Goal: Transaction & Acquisition: Subscribe to service/newsletter

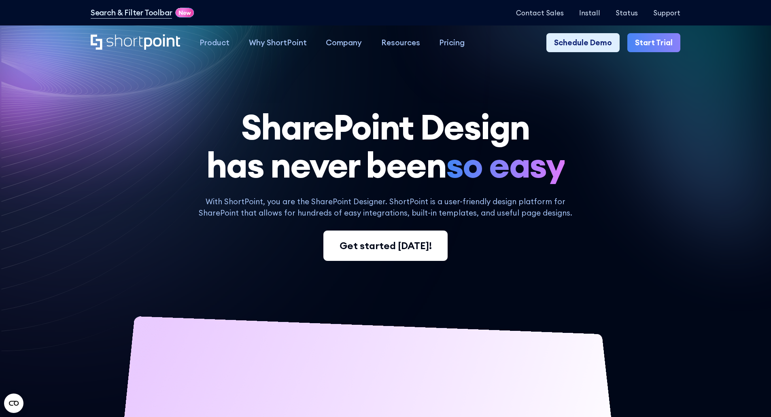
click at [390, 238] on link "Get started today!" at bounding box center [386, 246] width 124 height 31
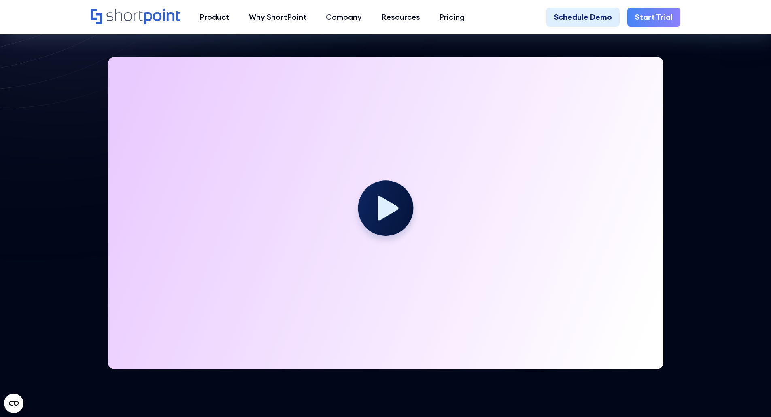
click at [394, 228] on circle at bounding box center [385, 208] width 55 height 55
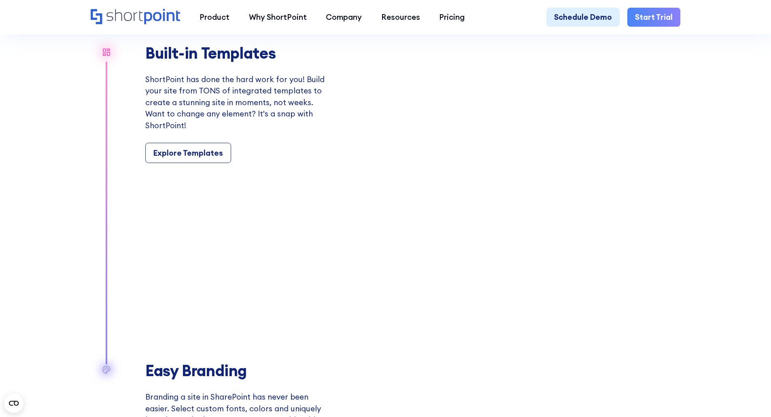
scroll to position [850, 0]
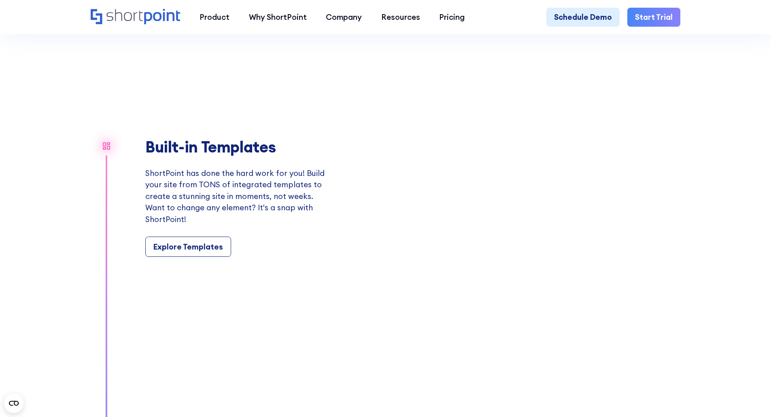
click at [187, 243] on div "Built-in Templates ShortPoint has done the hard work for you! Build your site f…" at bounding box center [235, 197] width 181 height 119
click at [189, 248] on link "Explore Templates" at bounding box center [188, 247] width 86 height 20
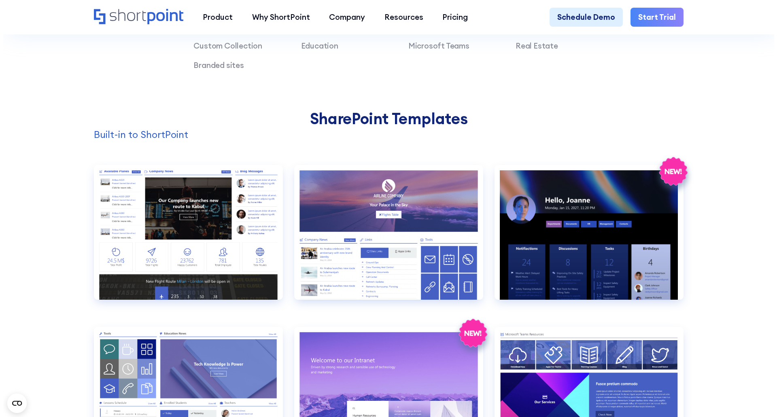
scroll to position [769, 0]
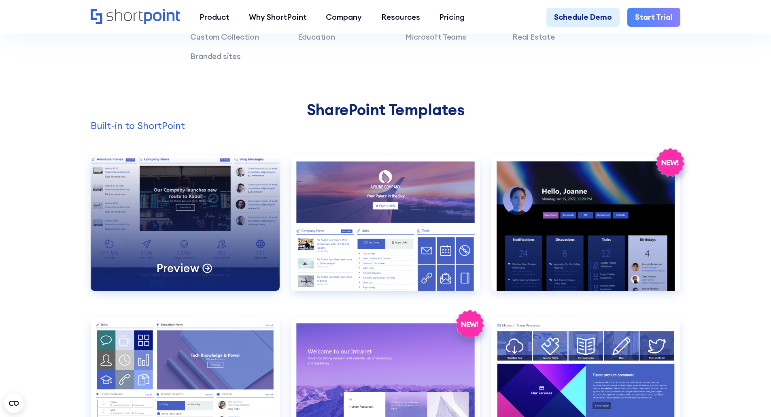
click at [160, 231] on div "Preview" at bounding box center [185, 223] width 189 height 135
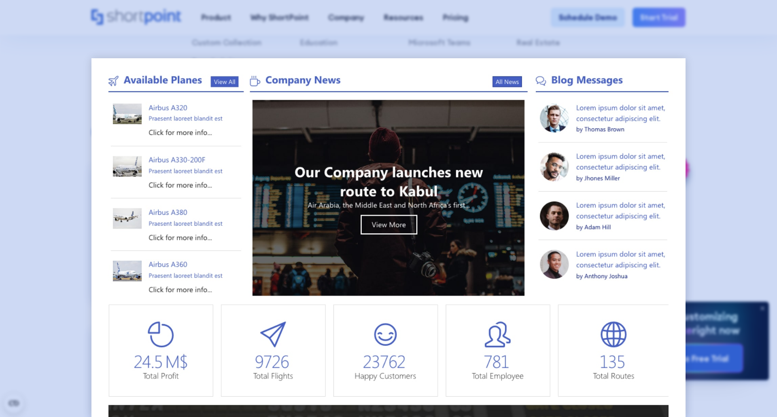
click at [59, 215] on div at bounding box center [388, 208] width 777 height 417
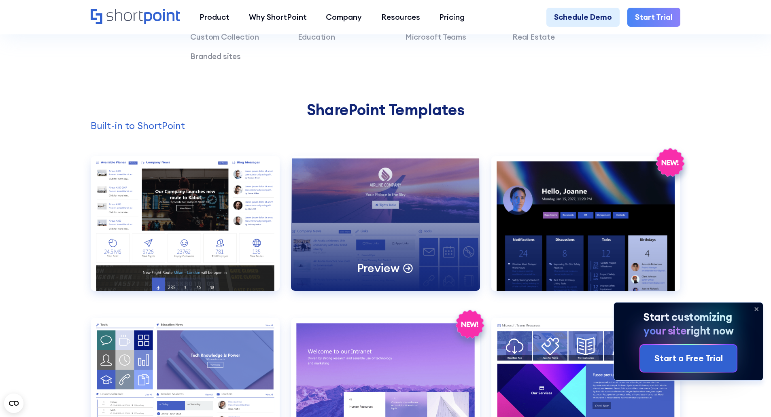
click at [396, 255] on div "Preview" at bounding box center [385, 223] width 189 height 135
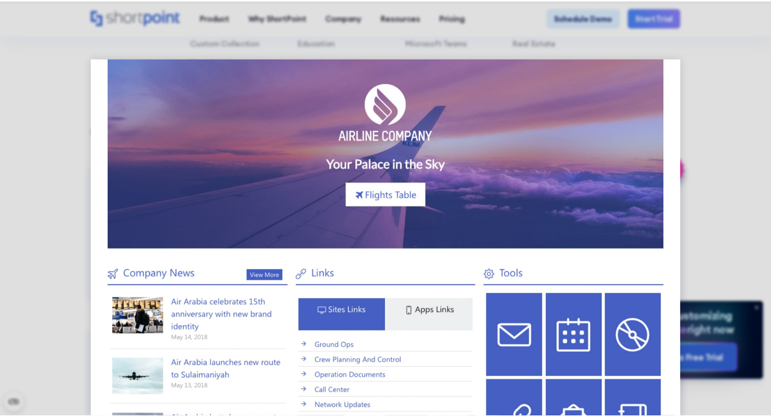
scroll to position [81, 0]
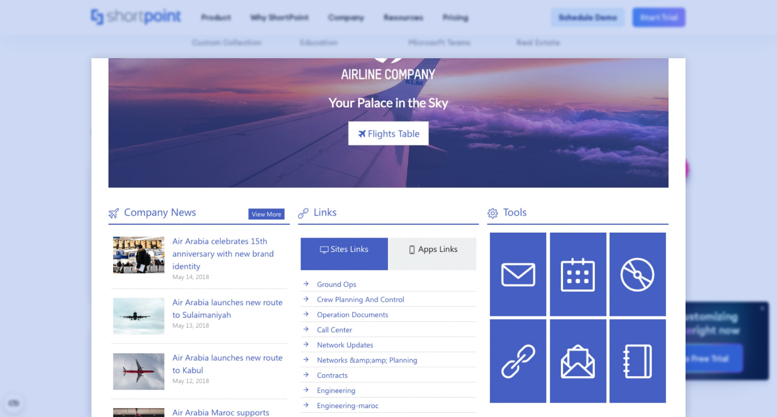
click at [761, 262] on div at bounding box center [388, 208] width 777 height 417
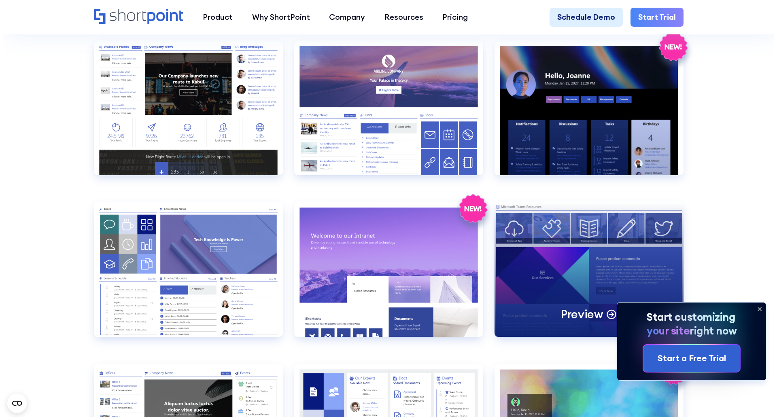
scroll to position [972, 0]
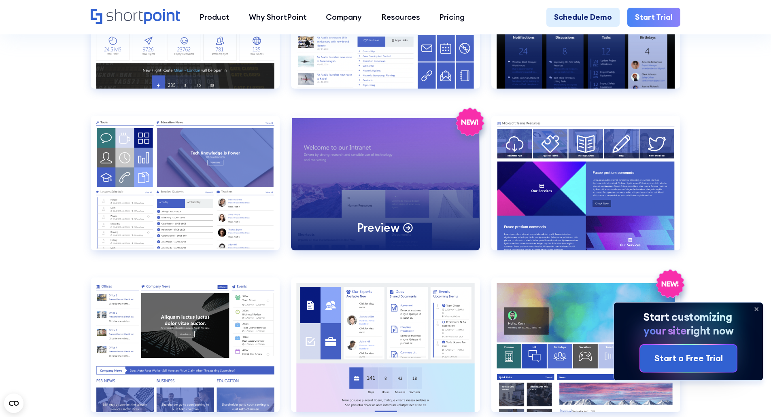
click at [333, 190] on div "Preview" at bounding box center [385, 183] width 189 height 135
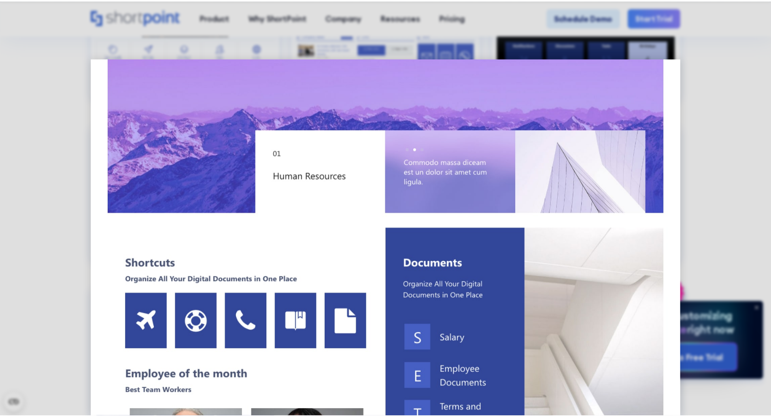
scroll to position [324, 0]
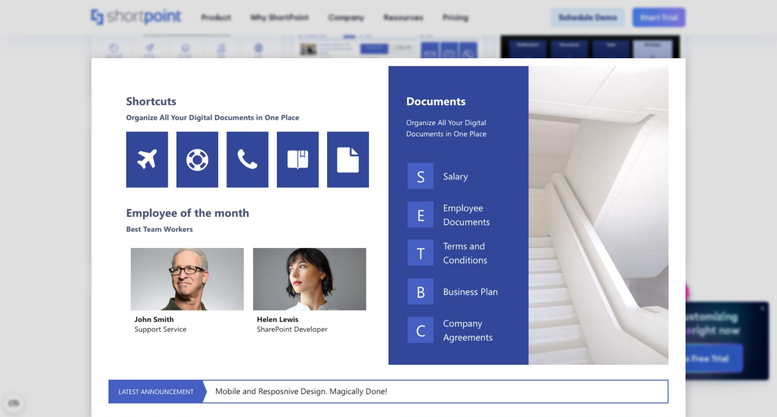
click at [64, 166] on div at bounding box center [388, 208] width 777 height 417
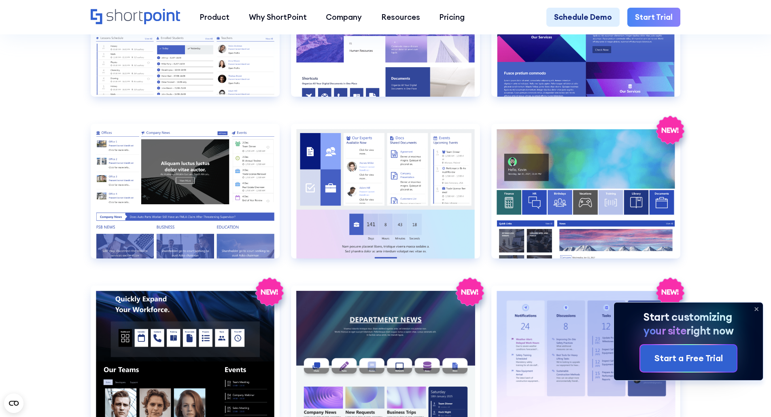
scroll to position [1134, 0]
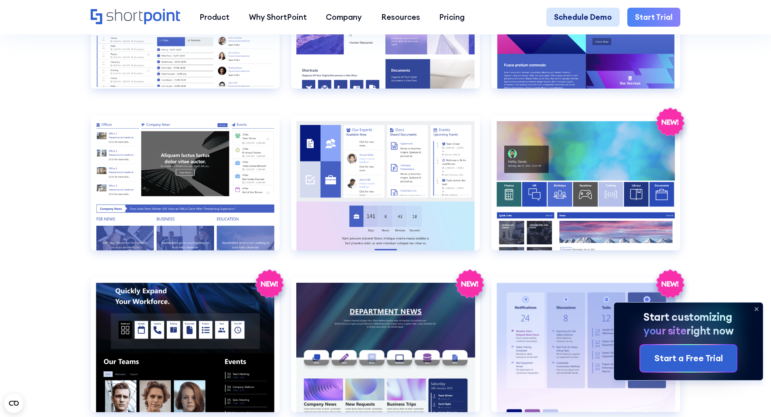
click at [573, 16] on link "Schedule Demo" at bounding box center [583, 17] width 73 height 19
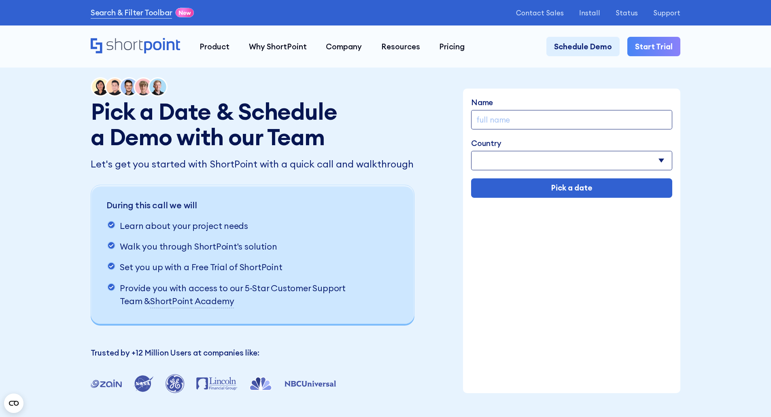
click at [658, 37] on link "Start Trial" at bounding box center [654, 46] width 53 height 19
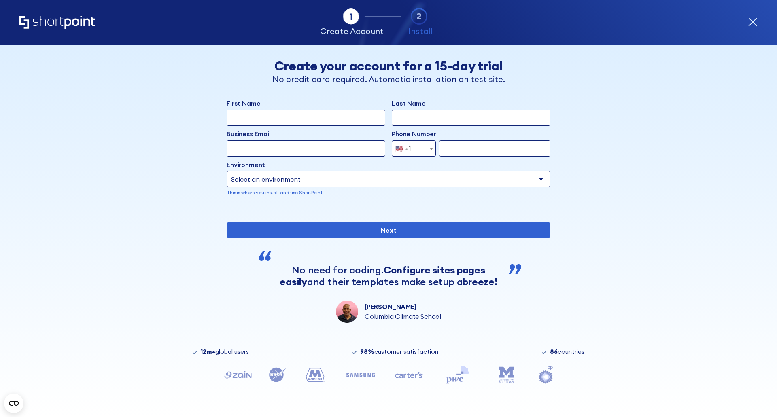
click at [421, 153] on span "🇺🇸 +1" at bounding box center [414, 149] width 44 height 16
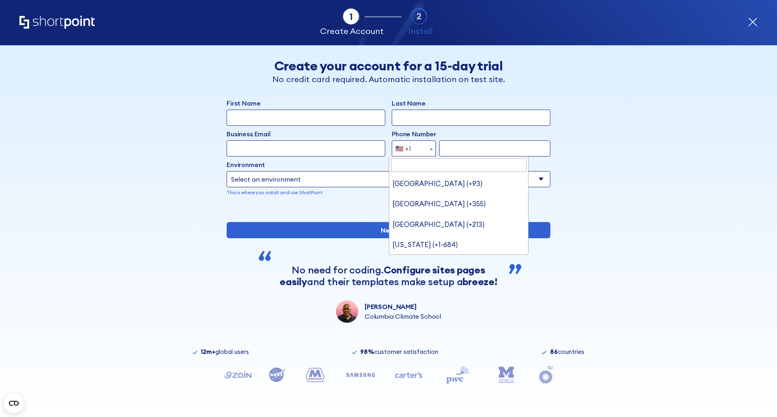
scroll to position [4523, 0]
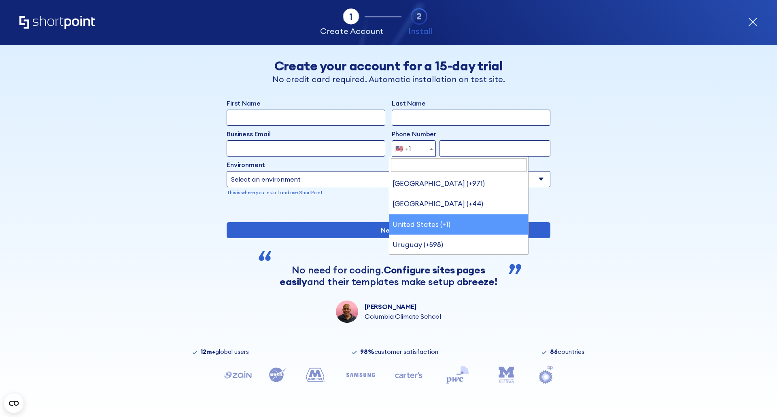
click at [421, 153] on span "🇺🇸 +1" at bounding box center [414, 149] width 44 height 16
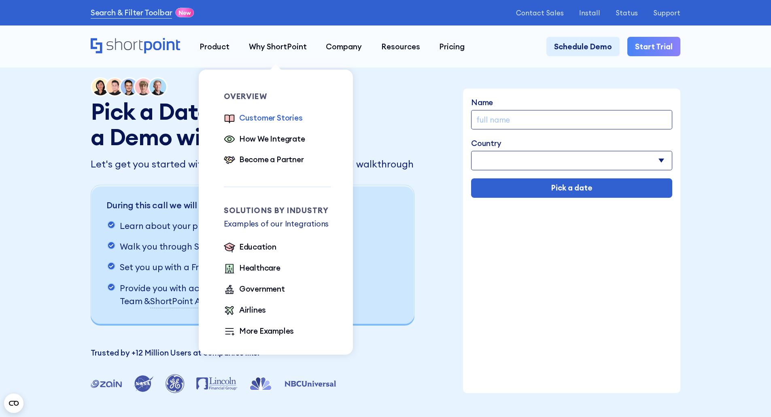
click at [266, 121] on div "Customer Stories" at bounding box center [271, 118] width 64 height 12
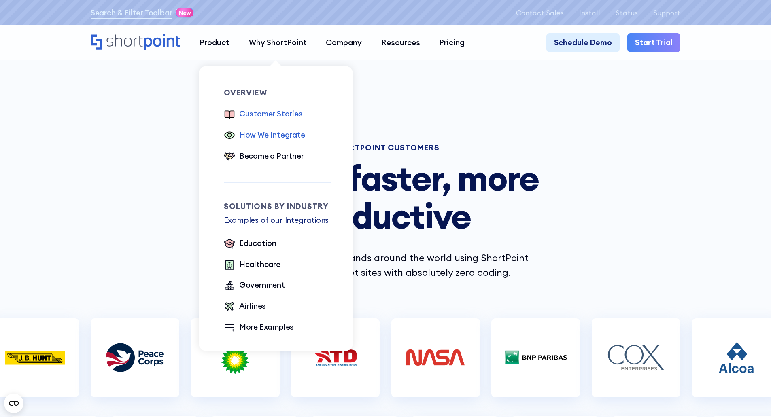
click at [263, 133] on div "How We Integrate" at bounding box center [272, 135] width 66 height 12
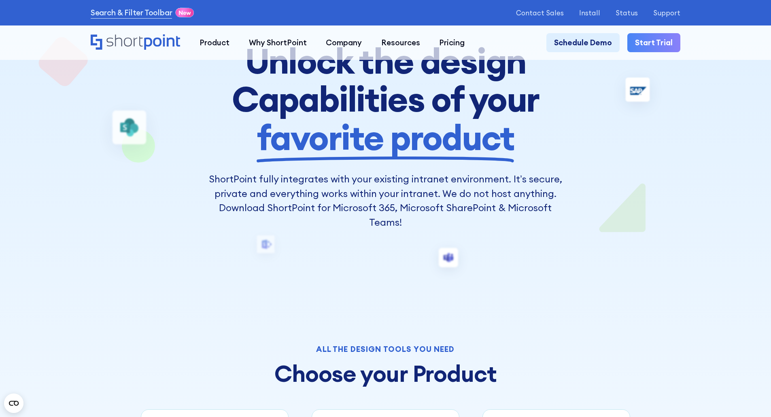
scroll to position [121, 0]
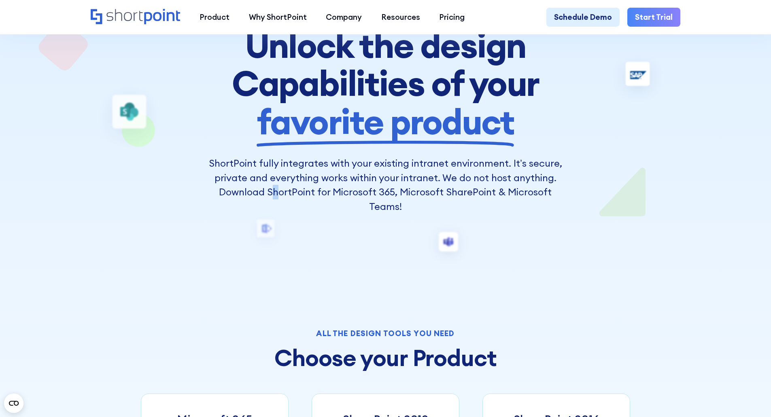
click at [278, 196] on p "ShortPoint fully integrates with your existing intranet environment. It’s secur…" at bounding box center [386, 185] width 362 height 58
click at [276, 195] on p "ShortPoint fully integrates with your existing intranet environment. It’s secur…" at bounding box center [386, 185] width 362 height 58
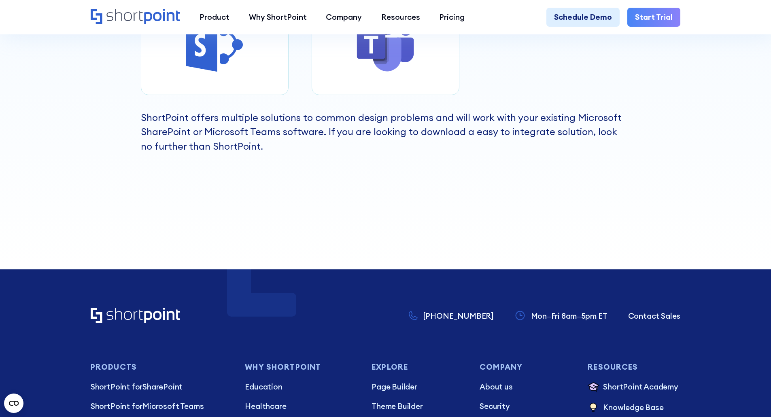
scroll to position [688, 0]
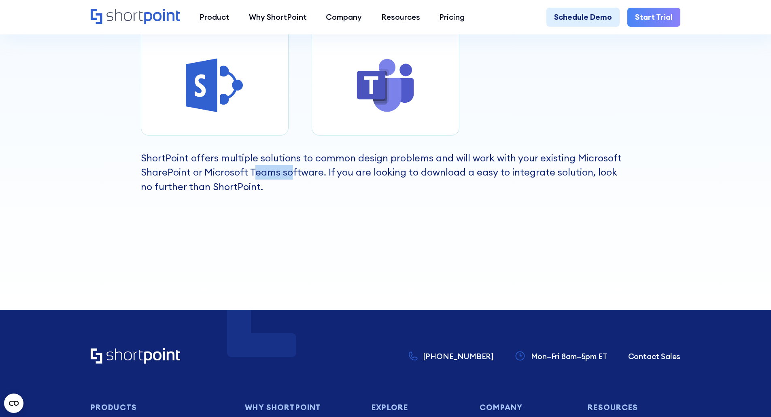
drag, startPoint x: 258, startPoint y: 181, endPoint x: 289, endPoint y: 175, distance: 30.9
click at [289, 175] on p "ShortPoint offers multiple solutions to common design problems and will work wi…" at bounding box center [386, 172] width 490 height 43
drag, startPoint x: 379, startPoint y: 173, endPoint x: 406, endPoint y: 173, distance: 27.5
click at [406, 173] on p "ShortPoint offers multiple solutions to common design problems and will work wi…" at bounding box center [386, 172] width 490 height 43
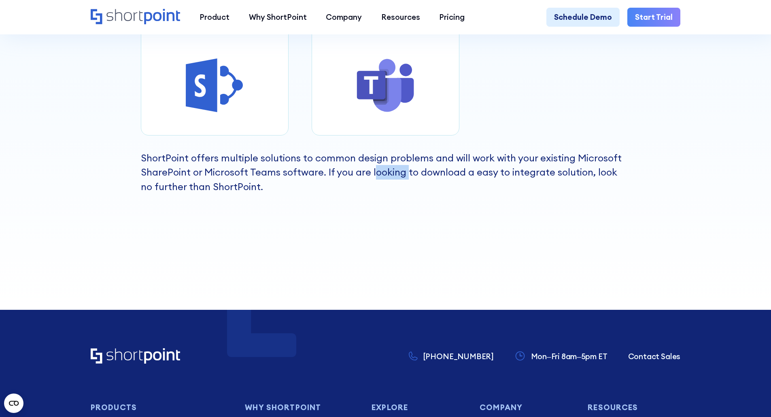
click at [407, 173] on p "ShortPoint offers multiple solutions to common design problems and will work wi…" at bounding box center [386, 172] width 490 height 43
drag, startPoint x: 465, startPoint y: 175, endPoint x: 494, endPoint y: 175, distance: 29.2
click at [494, 175] on p "ShortPoint offers multiple solutions to common design problems and will work wi…" at bounding box center [386, 172] width 490 height 43
click at [496, 175] on p "ShortPoint offers multiple solutions to common design problems and will work wi…" at bounding box center [386, 172] width 490 height 43
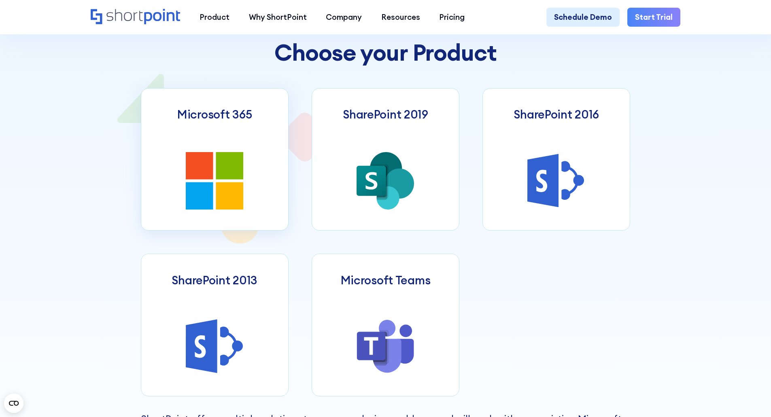
scroll to position [405, 0]
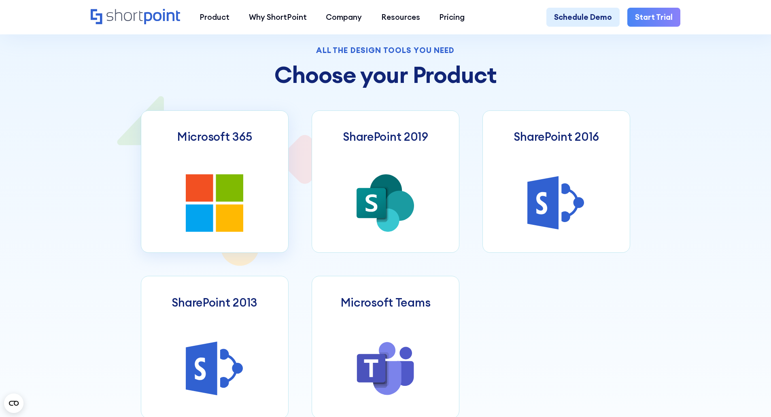
click at [217, 151] on link "Microsoft 365" at bounding box center [215, 182] width 148 height 143
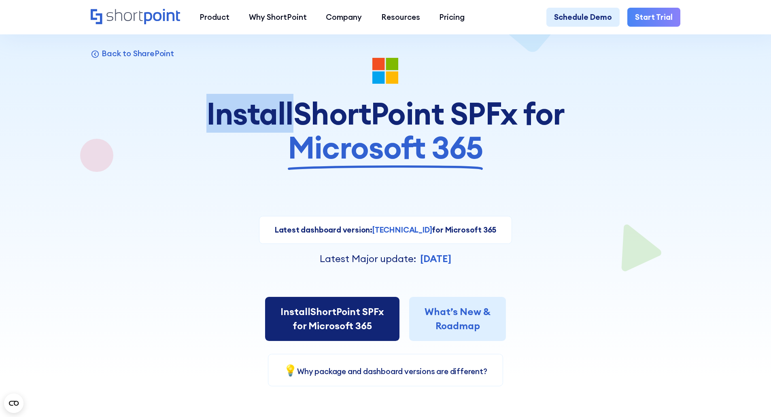
scroll to position [40, 0]
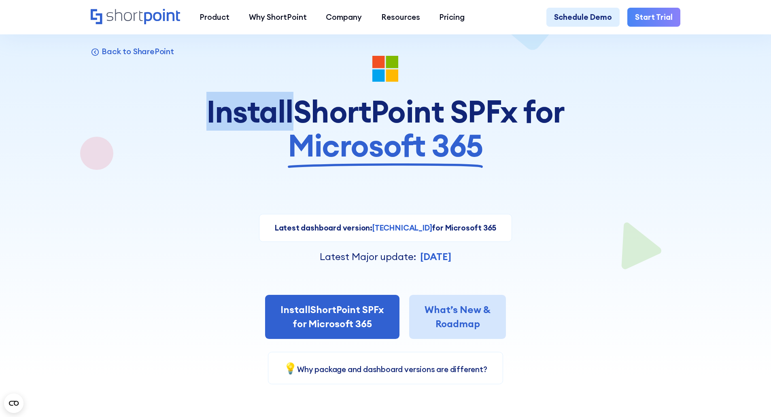
click at [480, 316] on link "What’s New & Roadmap" at bounding box center [457, 317] width 97 height 45
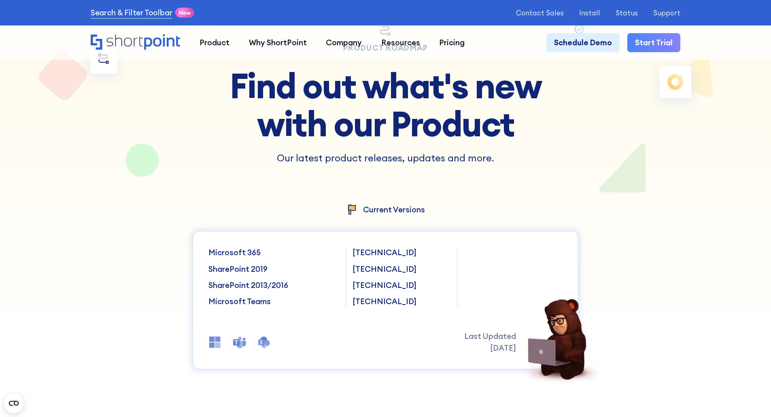
scroll to position [81, 0]
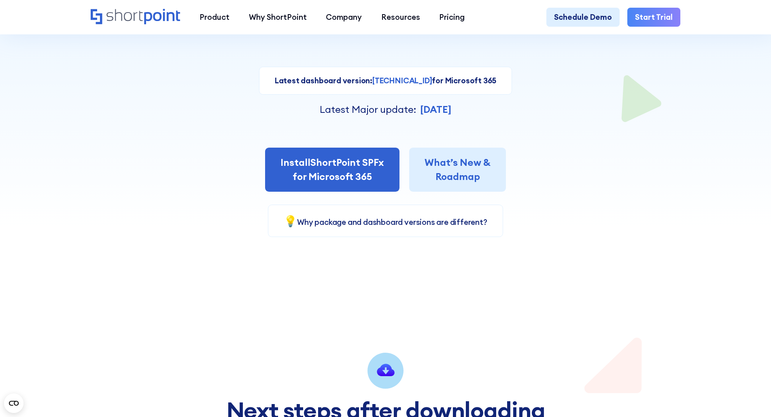
scroll to position [202, 0]
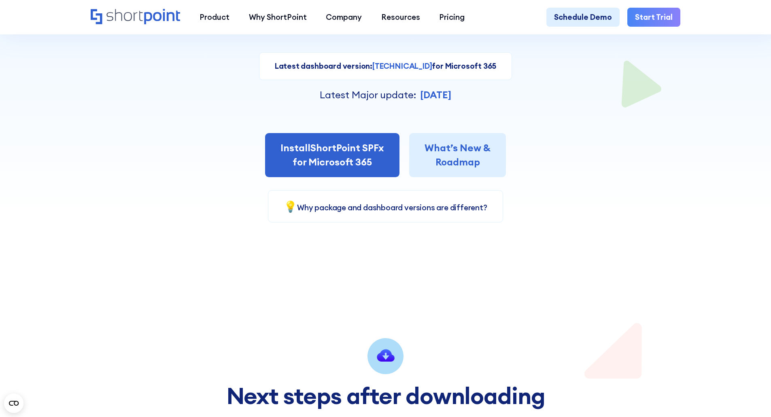
click at [184, 221] on div "Latest dashboard version: [TECHNICAL_ID] for Microsoft 365 Current version: [TE…" at bounding box center [386, 130] width 590 height 183
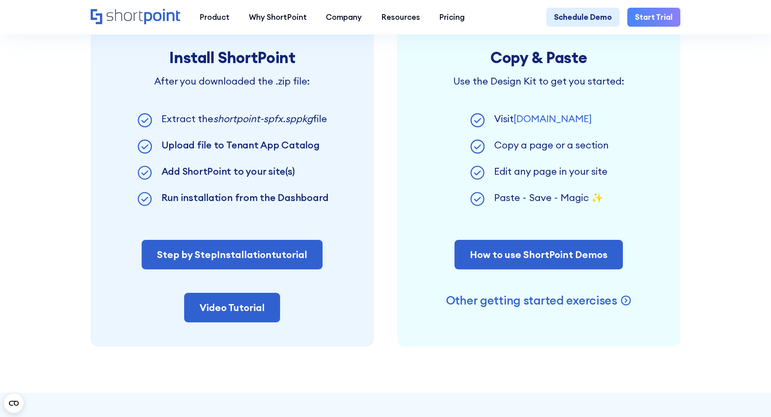
scroll to position [648, 0]
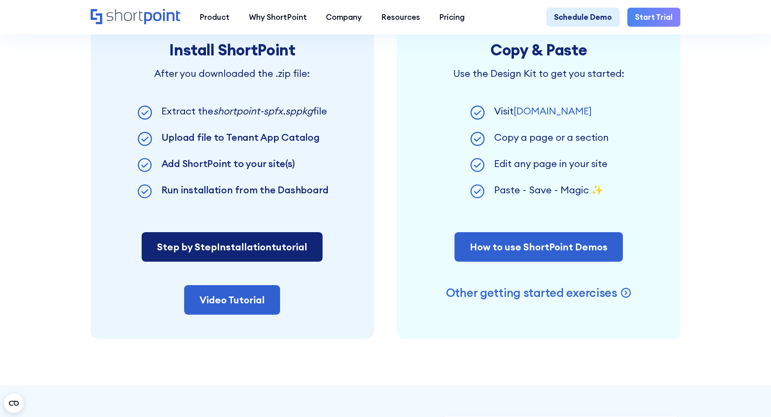
click at [246, 262] on link "Step by Step Installation tutorial" at bounding box center [232, 247] width 181 height 30
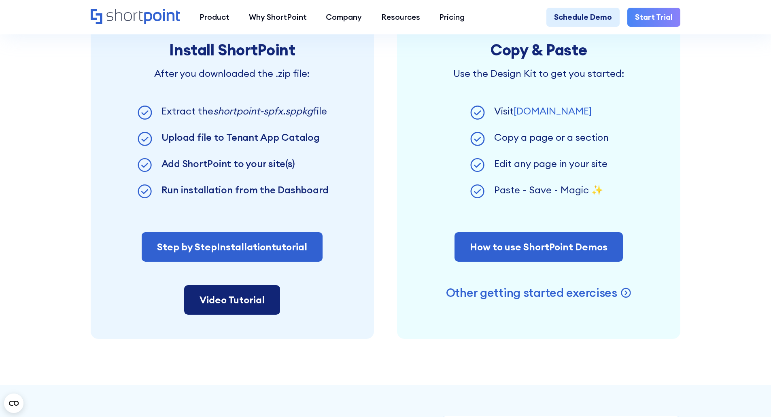
click at [220, 307] on link "Video Tutorial" at bounding box center [232, 300] width 96 height 30
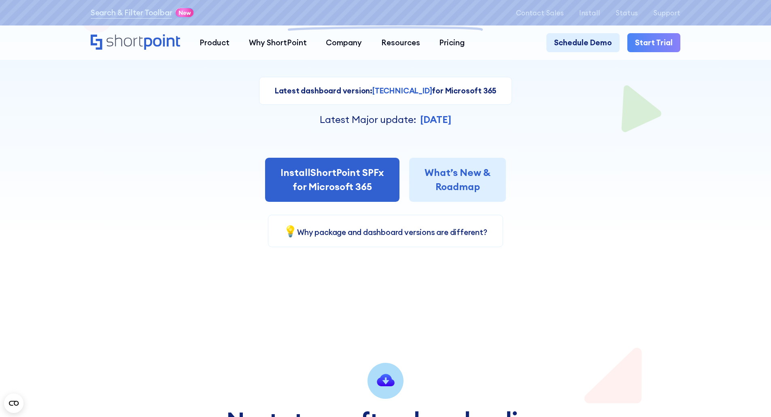
scroll to position [0, 0]
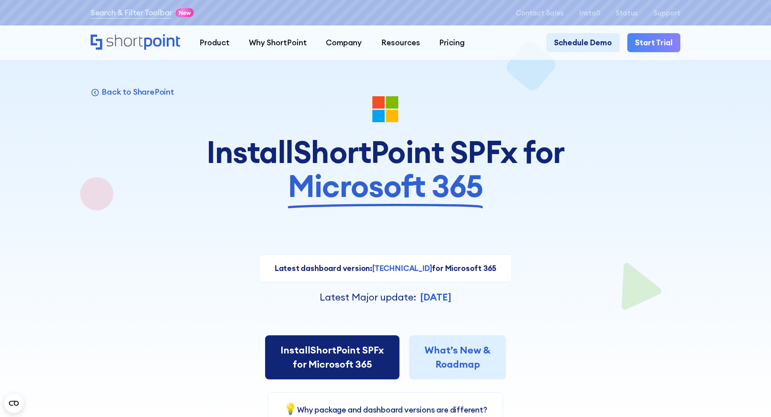
click at [328, 355] on link "Install ShortPoint SPFx for Microsoft 365" at bounding box center [332, 358] width 134 height 45
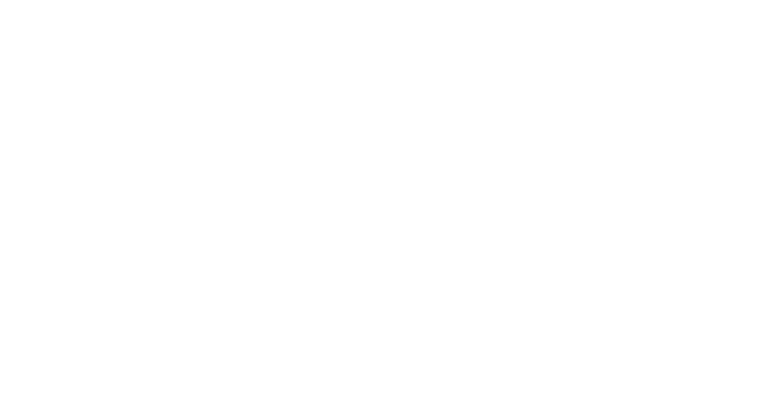
select select "Microsoft 365"
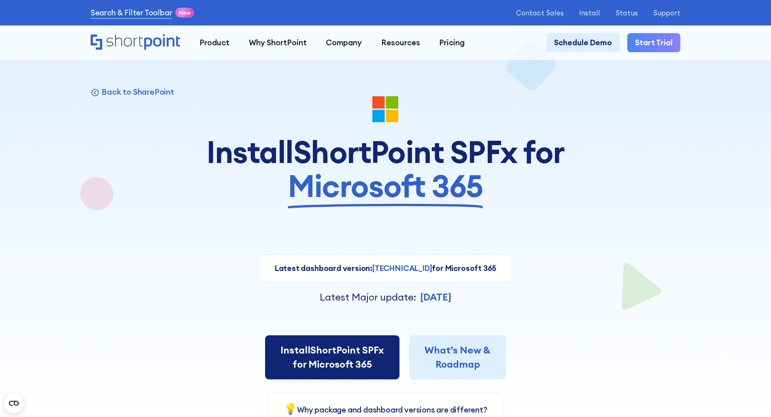
click at [315, 358] on link "Install ShortPoint SPFx for Microsoft 365" at bounding box center [332, 358] width 134 height 45
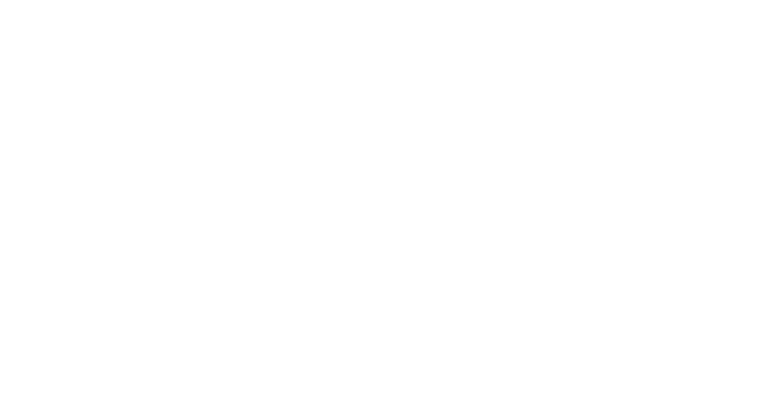
select select "Microsoft 365"
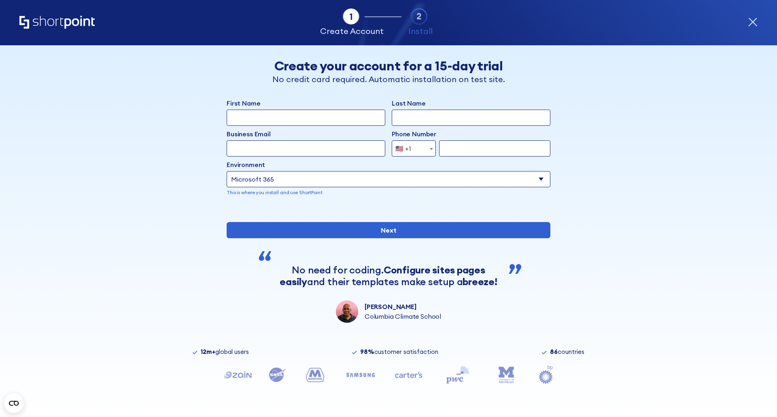
click at [306, 115] on input "First Name" at bounding box center [306, 118] width 159 height 16
type input "Quentin"
type input "CHAUVAT"
type input "qchauvat@asi.fr"
drag, startPoint x: 465, startPoint y: 149, endPoint x: 460, endPoint y: 148, distance: 4.5
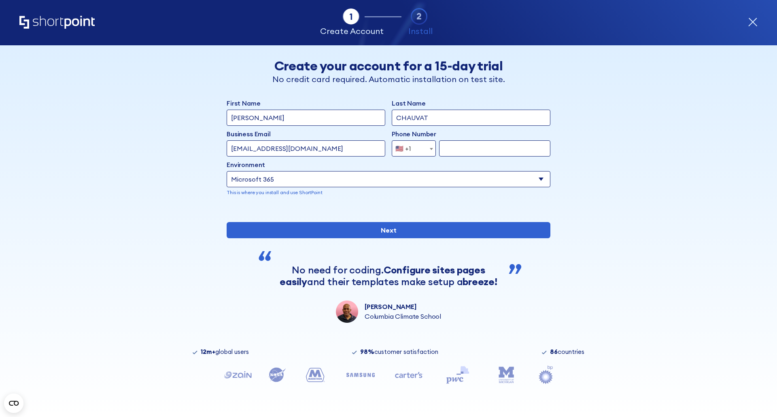
click at [464, 149] on input "form" at bounding box center [494, 149] width 111 height 16
click at [411, 148] on span "🇺🇸 +1" at bounding box center [405, 149] width 27 height 16
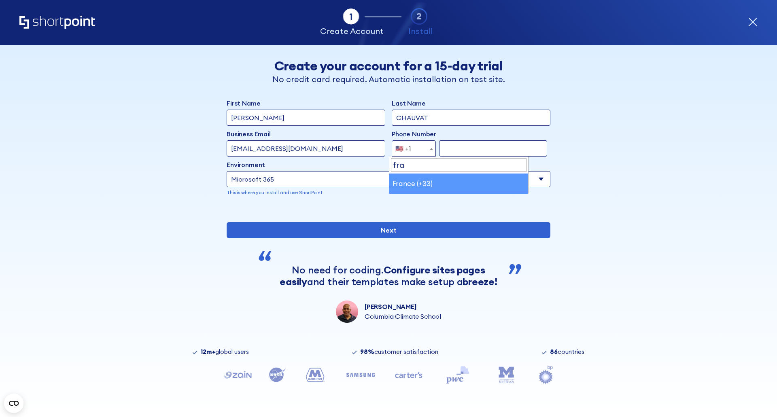
type input "fra"
select select "+33"
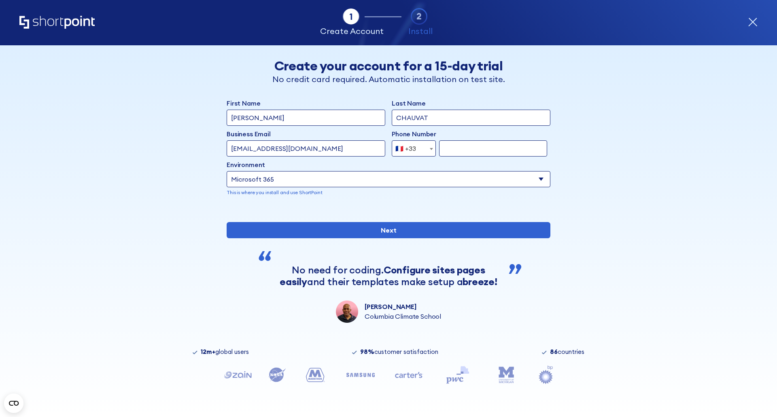
click at [459, 145] on input "form" at bounding box center [493, 149] width 108 height 16
type input "647766839"
click at [409, 182] on select "Select an environment Microsoft 365 SharePoint Online SharePoint 2019 (On-Premi…" at bounding box center [389, 179] width 324 height 16
click at [362, 178] on select "Select an environment Microsoft 365 SharePoint Online SharePoint 2019 (On-Premi…" at bounding box center [389, 179] width 324 height 16
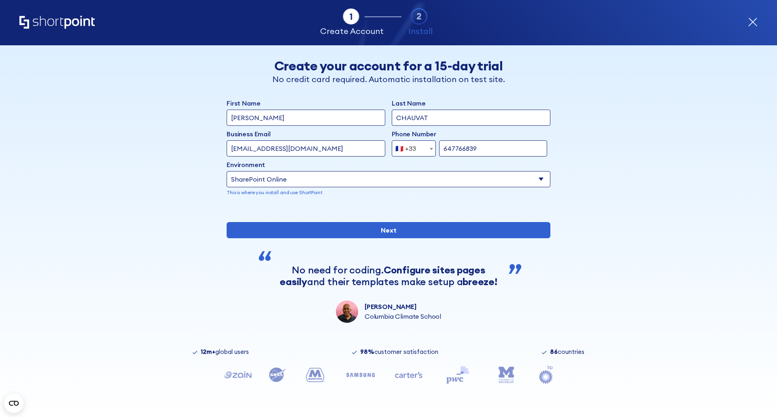
click at [227, 171] on select "Select an environment Microsoft 365 SharePoint Online SharePoint 2019 (On-Premi…" at bounding box center [389, 179] width 324 height 16
drag, startPoint x: 345, startPoint y: 183, endPoint x: 343, endPoint y: 187, distance: 4.6
click at [345, 182] on select "Select an environment Microsoft 365 SharePoint Online SharePoint 2019 (On-Premi…" at bounding box center [389, 179] width 324 height 16
click at [227, 171] on select "Select an environment Microsoft 365 SharePoint Online SharePoint 2019 (On-Premi…" at bounding box center [389, 179] width 324 height 16
click at [361, 183] on select "Select an environment Microsoft 365 SharePoint Online SharePoint 2019 (On-Premi…" at bounding box center [389, 179] width 324 height 16
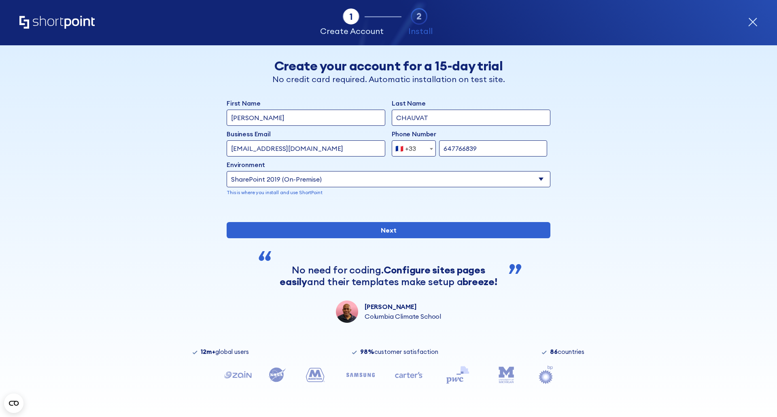
click at [227, 171] on select "Select an environment Microsoft 365 SharePoint Online SharePoint 2019 (On-Premi…" at bounding box center [389, 179] width 324 height 16
click at [357, 181] on select "Select an environment Microsoft 365 SharePoint Online SharePoint 2019 (On-Premi…" at bounding box center [306, 179] width 159 height 16
click at [227, 171] on select "Select an environment Microsoft 365 SharePoint Online SharePoint 2019 (On-Premi…" at bounding box center [306, 179] width 159 height 16
click at [349, 177] on select "Select an environment Microsoft 365 SharePoint Online SharePoint 2019 (On-Premi…" at bounding box center [389, 179] width 324 height 16
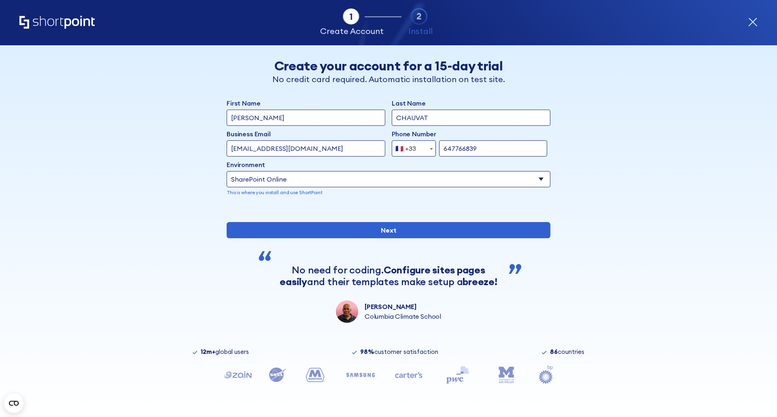
click at [349, 177] on select "Select an environment Microsoft 365 SharePoint Online SharePoint 2019 (On-Premi…" at bounding box center [389, 179] width 324 height 16
select select "Microsoft 365"
click at [227, 171] on select "Select an environment Microsoft 365 SharePoint Online SharePoint 2019 (On-Premi…" at bounding box center [389, 179] width 324 height 16
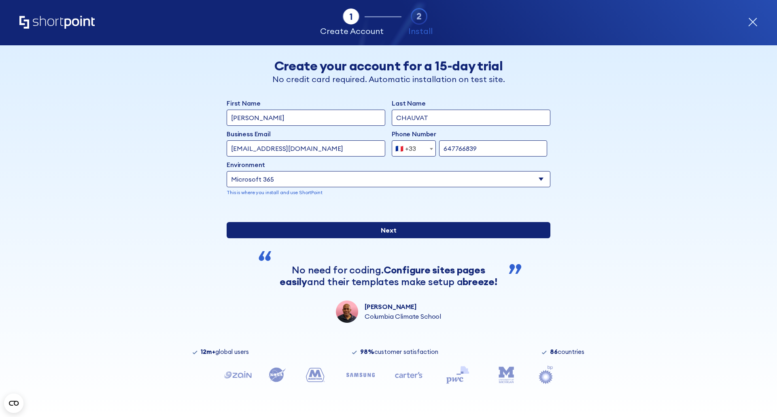
click at [384, 238] on input "Next" at bounding box center [389, 230] width 324 height 16
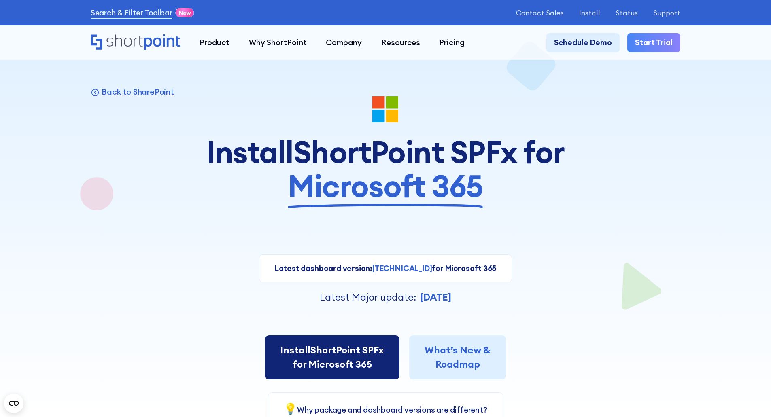
click at [323, 355] on link "Install ShortPoint SPFx for Microsoft 365" at bounding box center [332, 358] width 134 height 45
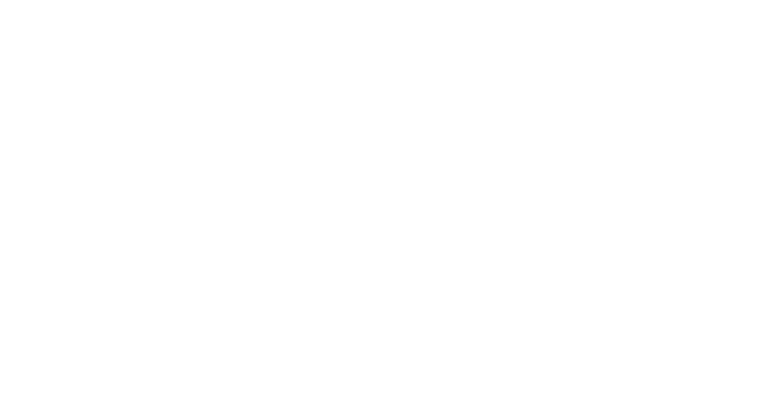
select select "+33"
select select "Microsoft 365"
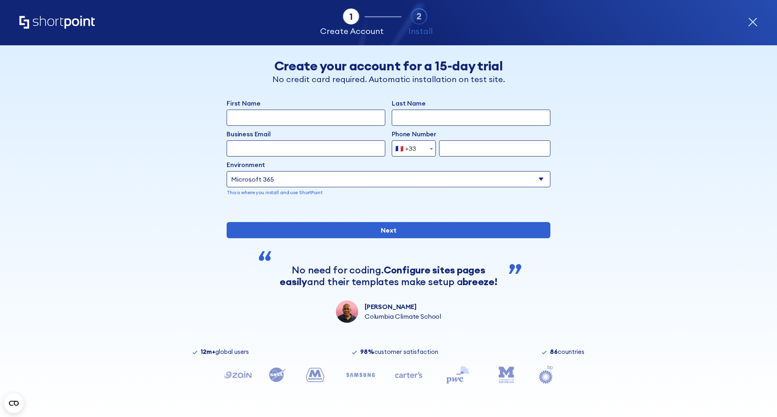
click at [755, 19] on icon "form" at bounding box center [753, 22] width 10 height 10
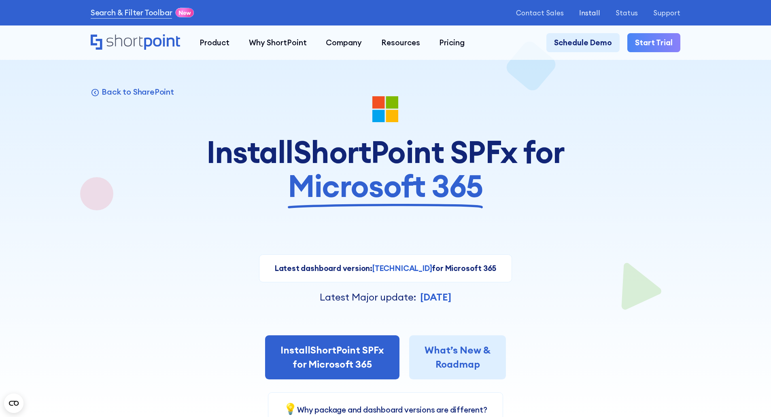
click at [598, 11] on p "Install" at bounding box center [589, 13] width 21 height 8
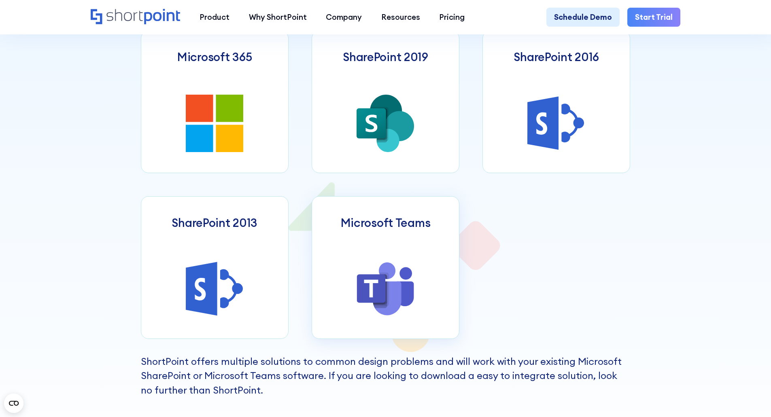
scroll to position [486, 0]
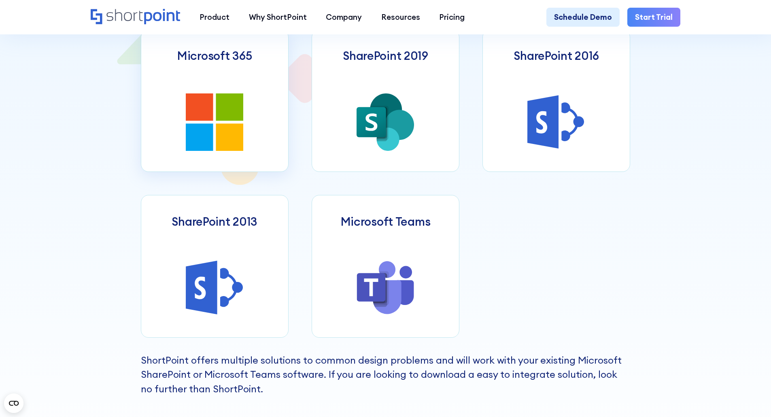
click at [220, 134] on icon at bounding box center [230, 137] width 28 height 28
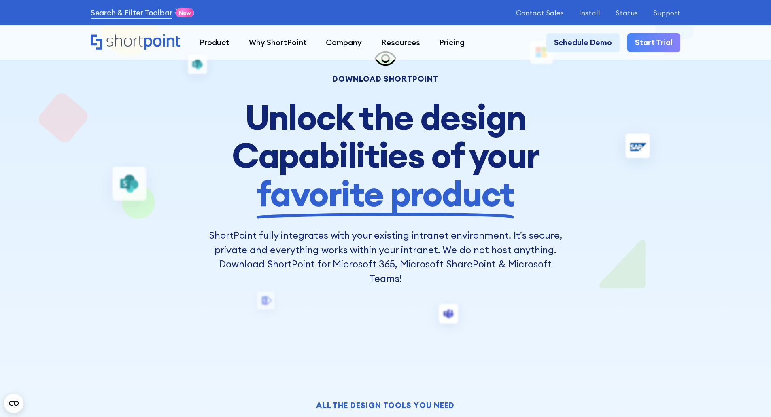
scroll to position [202, 0]
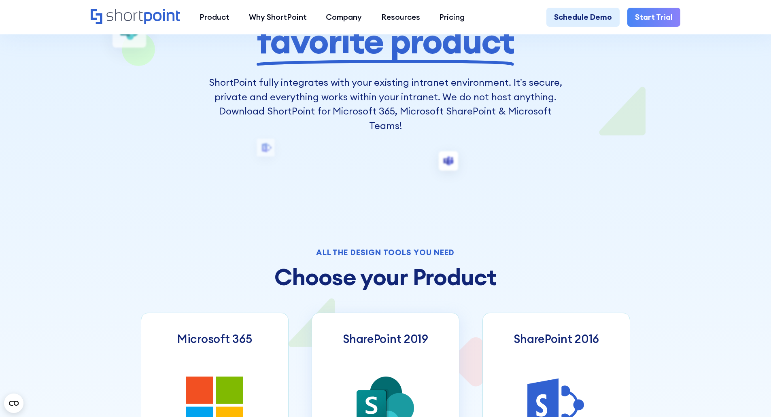
click at [385, 362] on link "SharePoint 2019" at bounding box center [386, 384] width 148 height 143
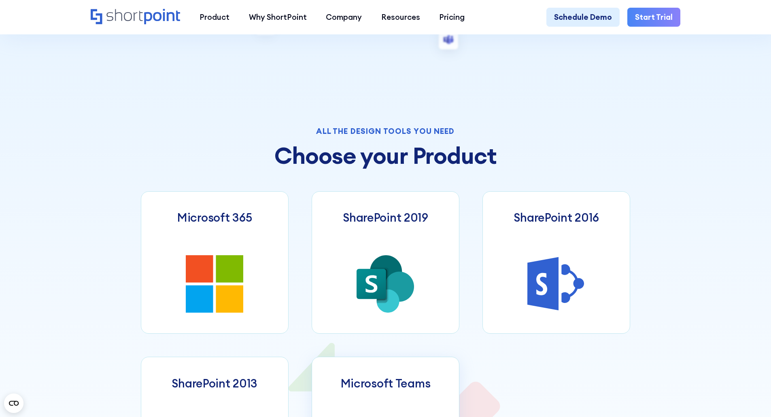
scroll to position [486, 0]
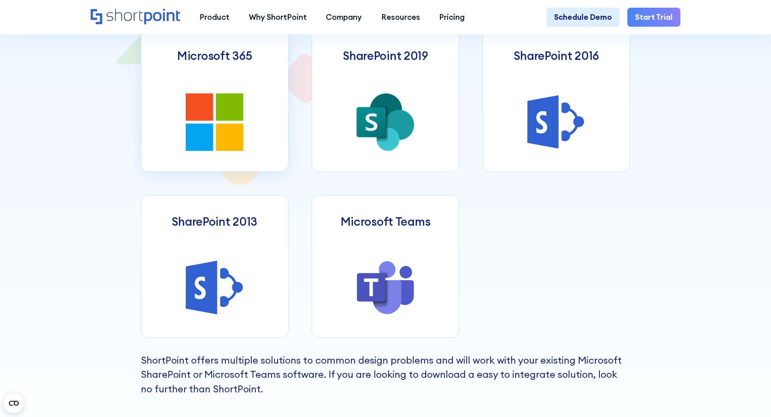
click at [218, 128] on icon at bounding box center [215, 123] width 58 height 58
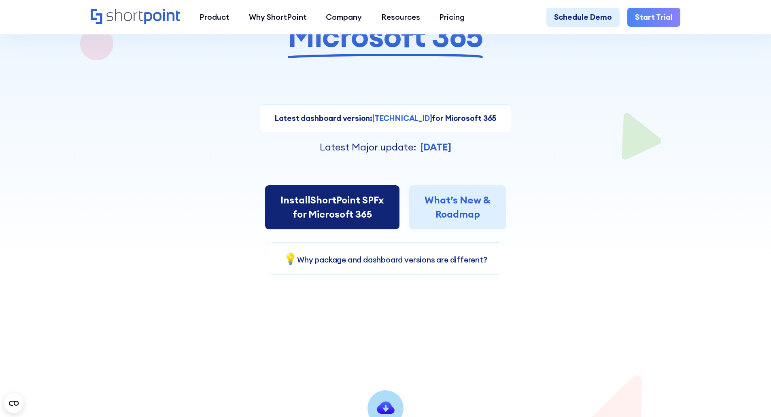
scroll to position [162, 0]
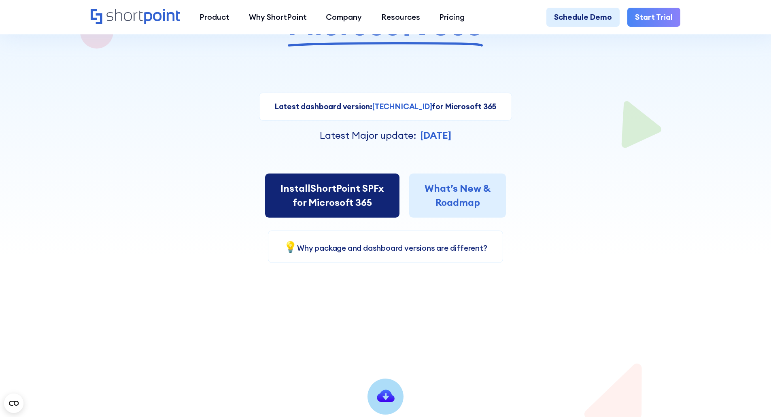
click at [330, 209] on link "Install ShortPoint SPFx for Microsoft 365" at bounding box center [332, 196] width 134 height 45
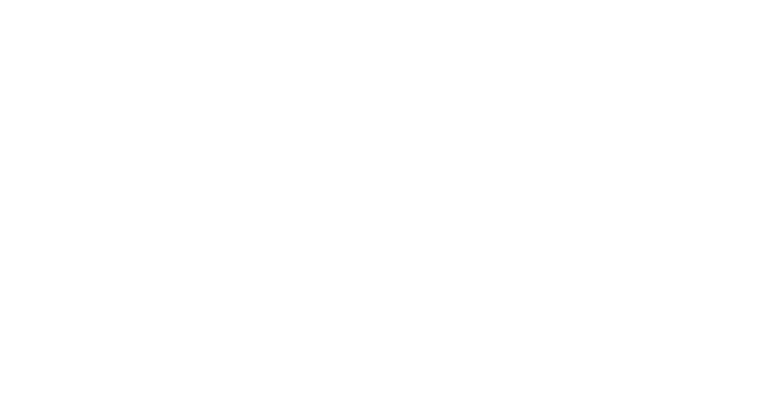
select select "+33"
select select "Microsoft 365"
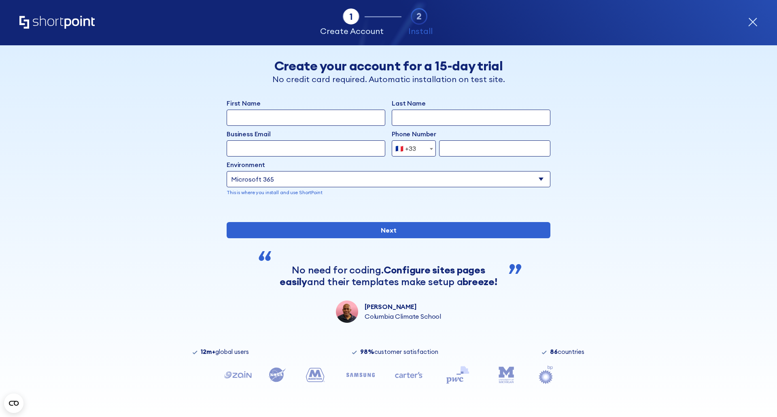
drag, startPoint x: 273, startPoint y: 114, endPoint x: 278, endPoint y: 126, distance: 12.9
click at [273, 114] on input "First Name" at bounding box center [306, 118] width 159 height 16
click at [256, 120] on input "First Name" at bounding box center [306, 118] width 159 height 16
type input "Quentin"
type input "CHAUVAT"
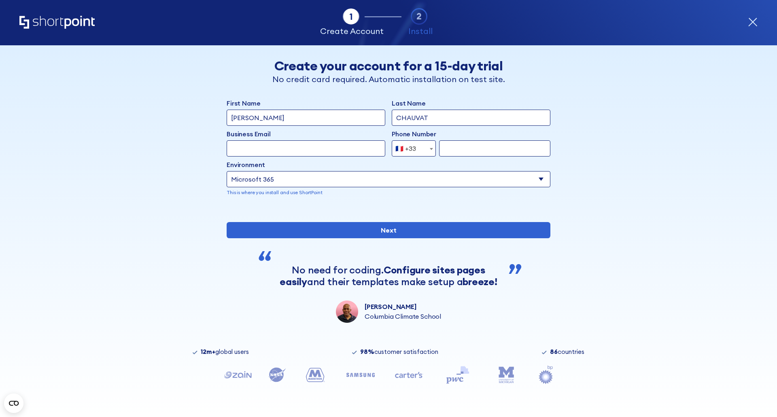
type input "q.chauvat@gmail.com"
type input "647766839"
click at [347, 176] on select "Select an environment Microsoft 365 SharePoint Online SharePoint 2019 (On-Premi…" at bounding box center [389, 179] width 324 height 16
click at [299, 147] on input "q.chauvat@gmail.com" at bounding box center [306, 149] width 159 height 16
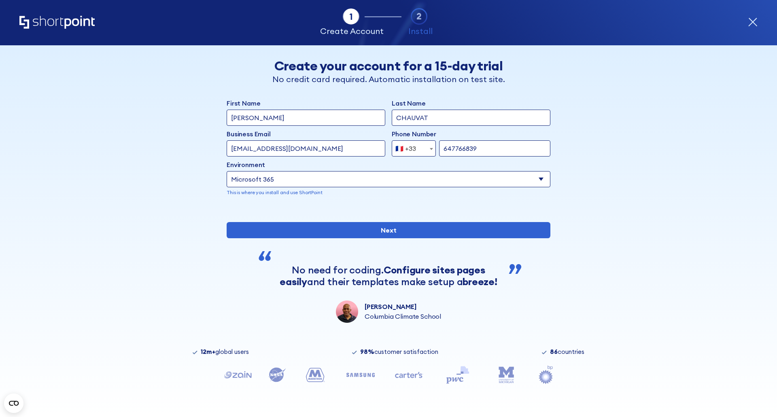
click at [299, 147] on input "q.chauvat@gmail.com" at bounding box center [306, 149] width 159 height 16
type input "qchauvat@asi.fr"
click at [415, 209] on div "form" at bounding box center [389, 209] width 324 height 0
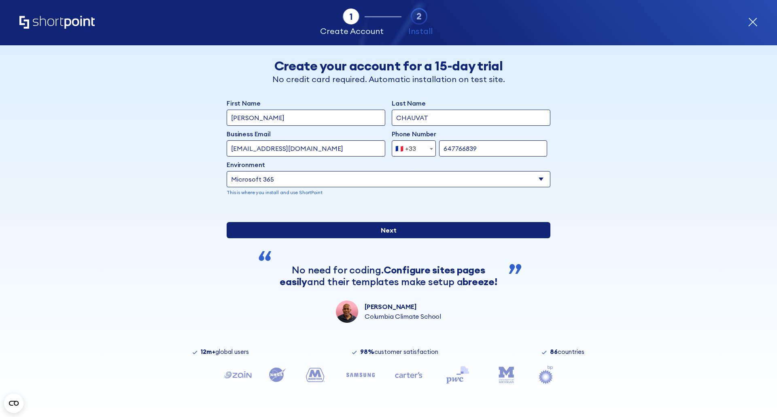
click at [405, 238] on input "Next" at bounding box center [389, 230] width 324 height 16
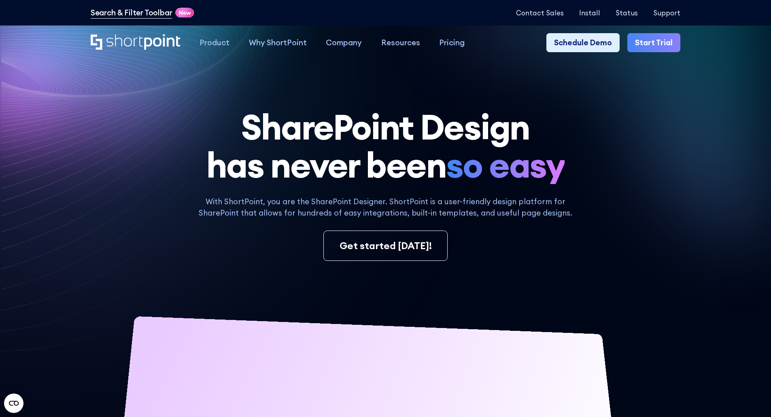
click at [132, 11] on link "Search & Filter Toolbar" at bounding box center [132, 13] width 82 height 12
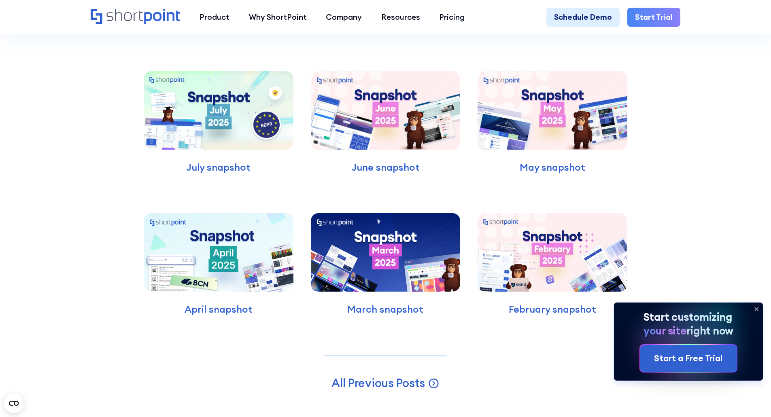
scroll to position [2672, 0]
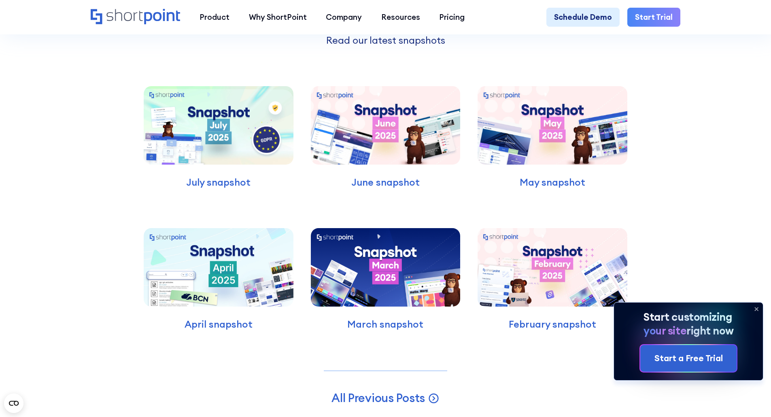
click at [195, 157] on img at bounding box center [219, 125] width 150 height 79
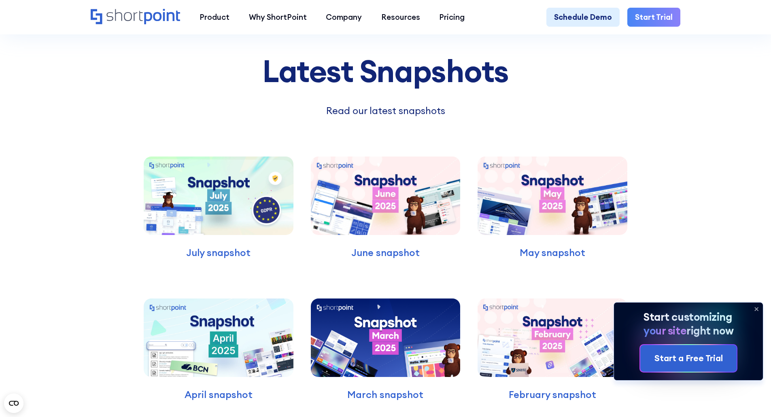
scroll to position [2551, 0]
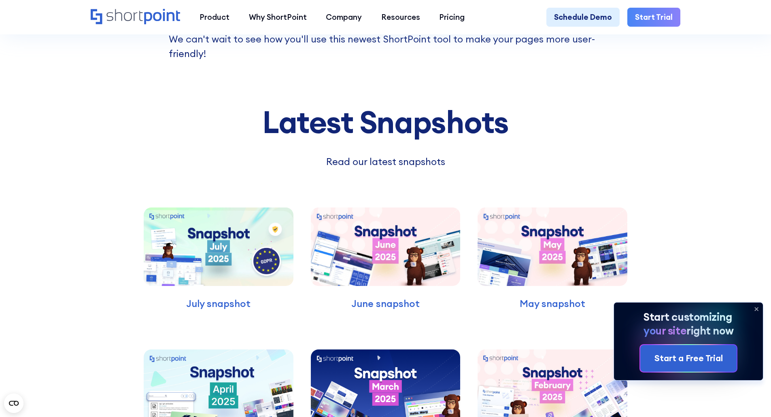
click at [752, 309] on icon at bounding box center [756, 309] width 13 height 13
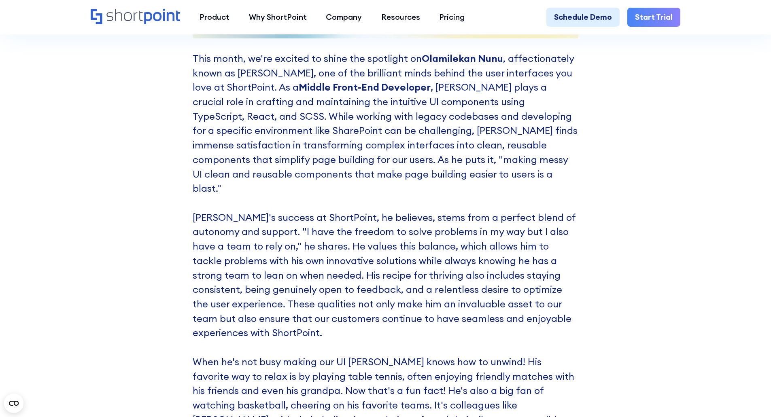
scroll to position [4576, 0]
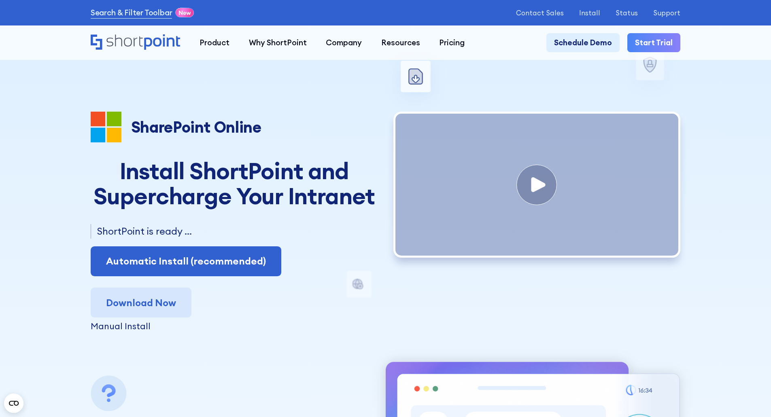
click at [160, 306] on link "Download Now" at bounding box center [141, 303] width 101 height 30
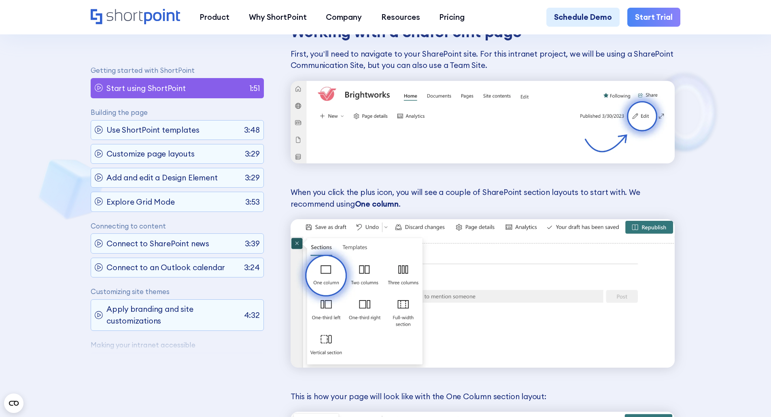
scroll to position [850, 0]
